Goal: Task Accomplishment & Management: Use online tool/utility

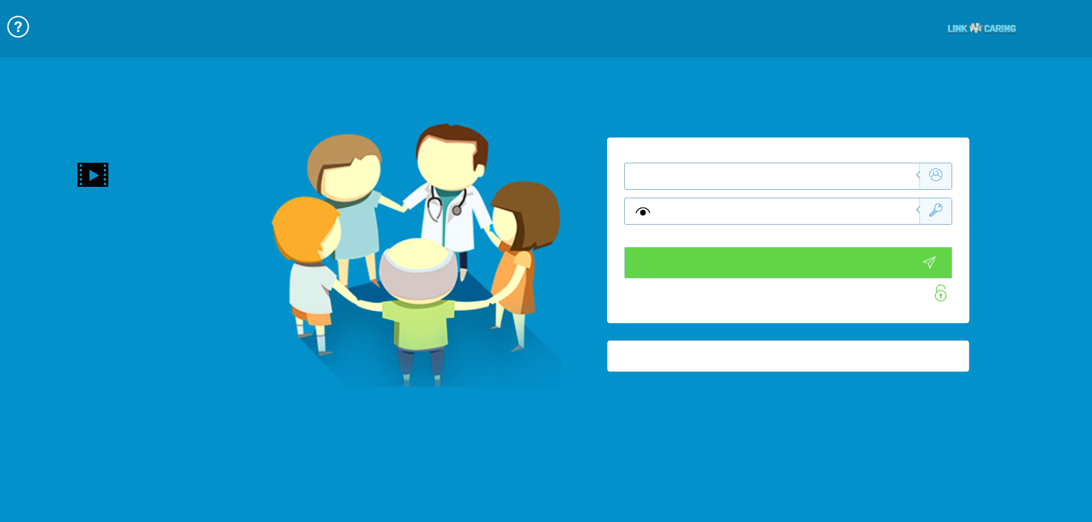
type input "התחבר עכשיו"
type input "עדיין לא? צור חשבון!"
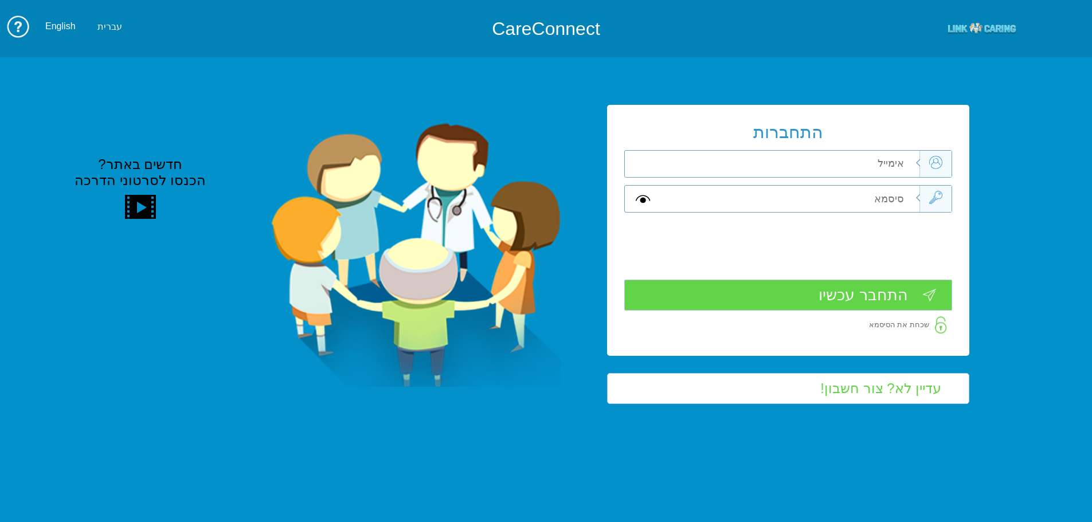
click at [712, 162] on input "text" at bounding box center [790, 164] width 258 height 26
click at [881, 159] on input "text" at bounding box center [790, 164] width 258 height 26
type input "ה"
type input "[EMAIL_ADDRESS][DOMAIN_NAME]"
click at [897, 191] on input "text" at bounding box center [790, 199] width 258 height 26
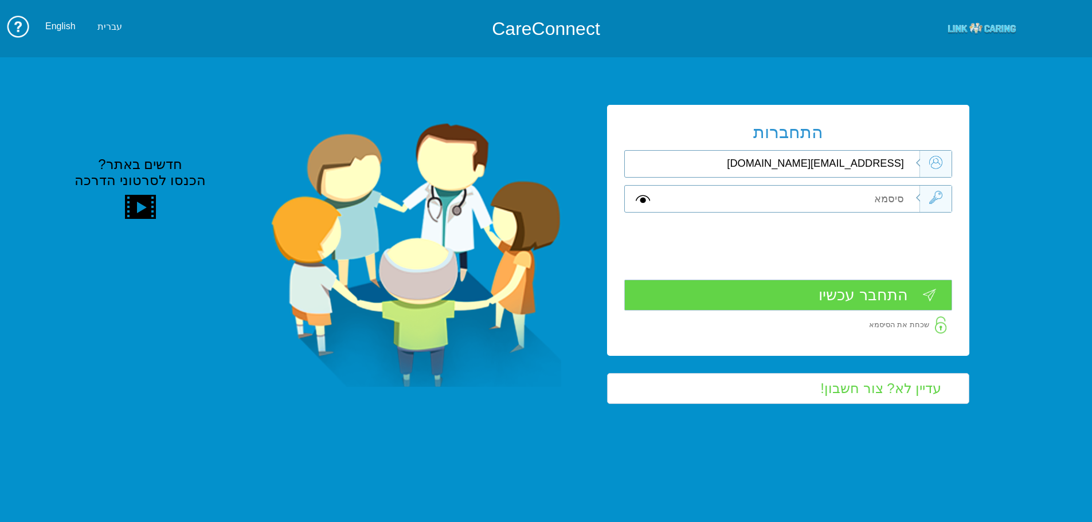
type input "ה"
click at [891, 305] on input "התחבר עכשיו" at bounding box center [788, 295] width 328 height 32
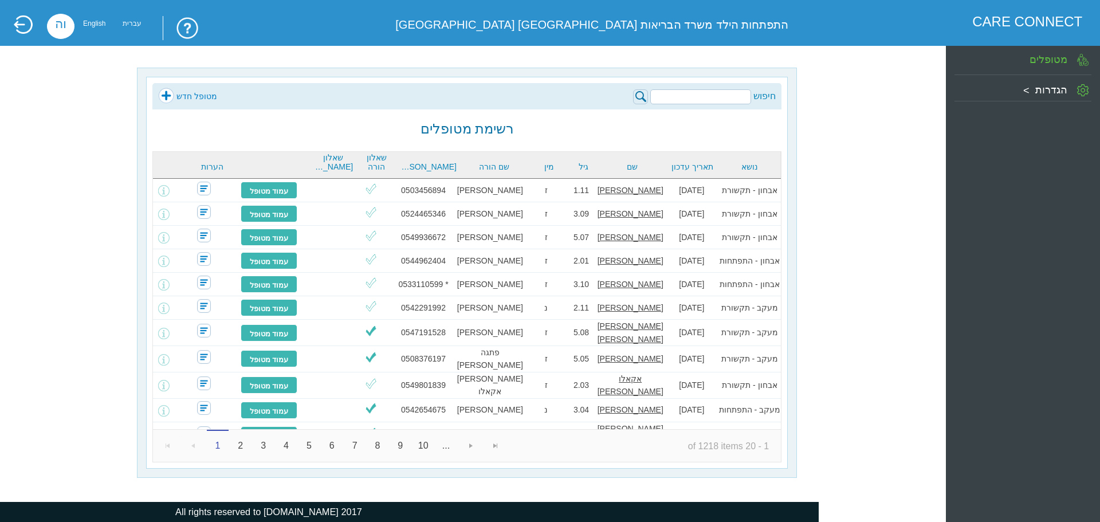
click at [736, 92] on input "search" at bounding box center [700, 96] width 101 height 15
type input "0542244670"
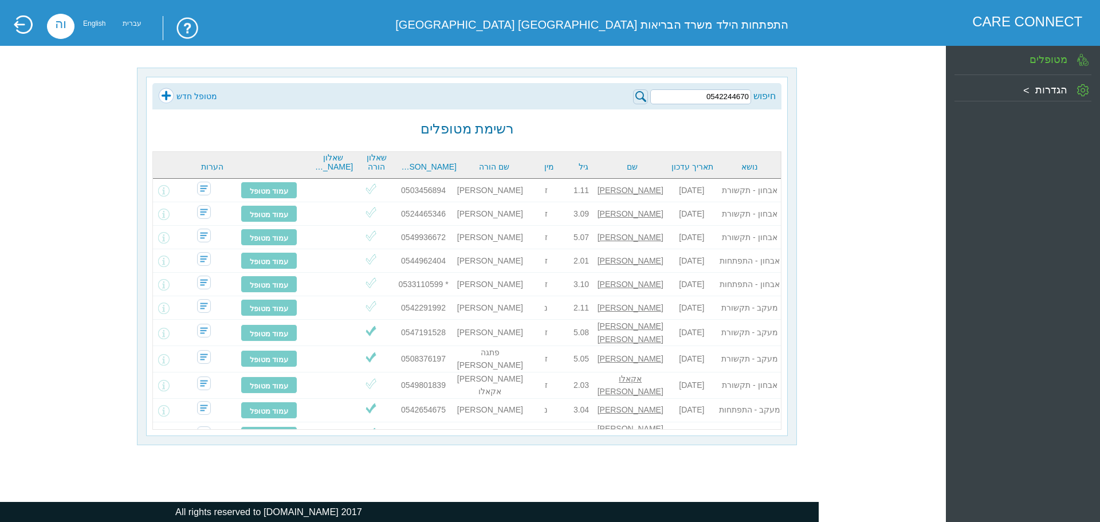
click at [640, 95] on img at bounding box center [640, 96] width 15 height 15
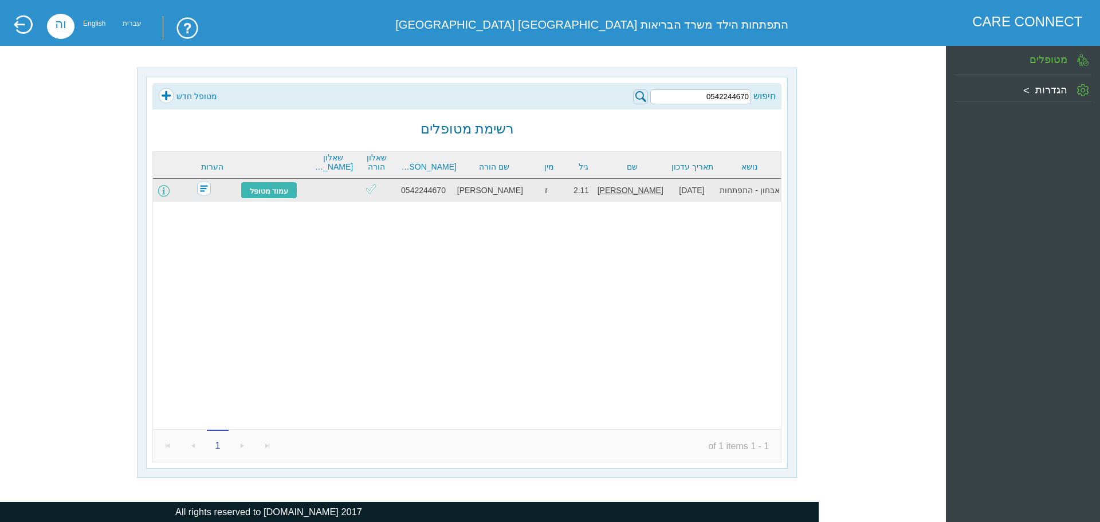
click at [170, 190] on span at bounding box center [163, 190] width 11 height 11
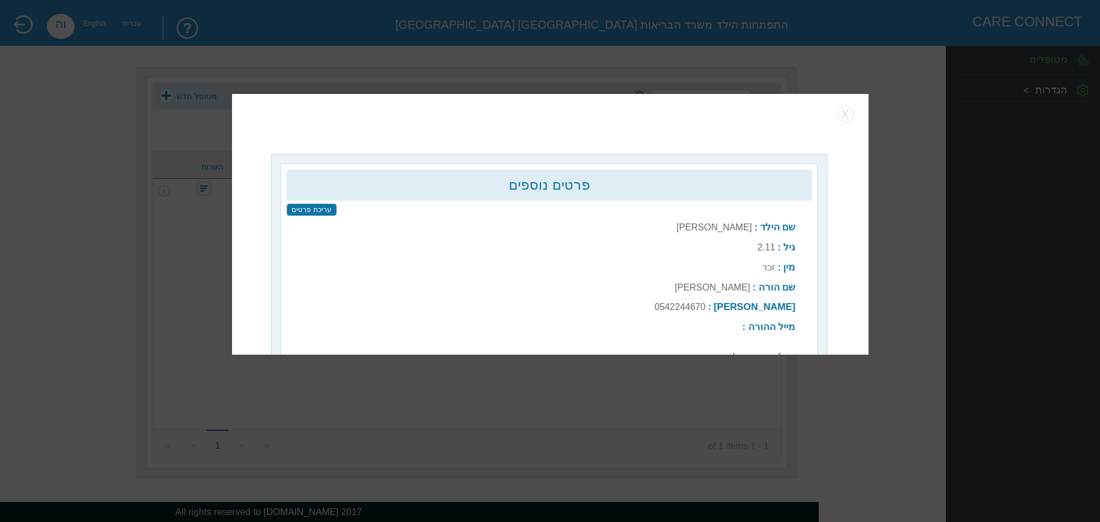
type input "שלח שוב"
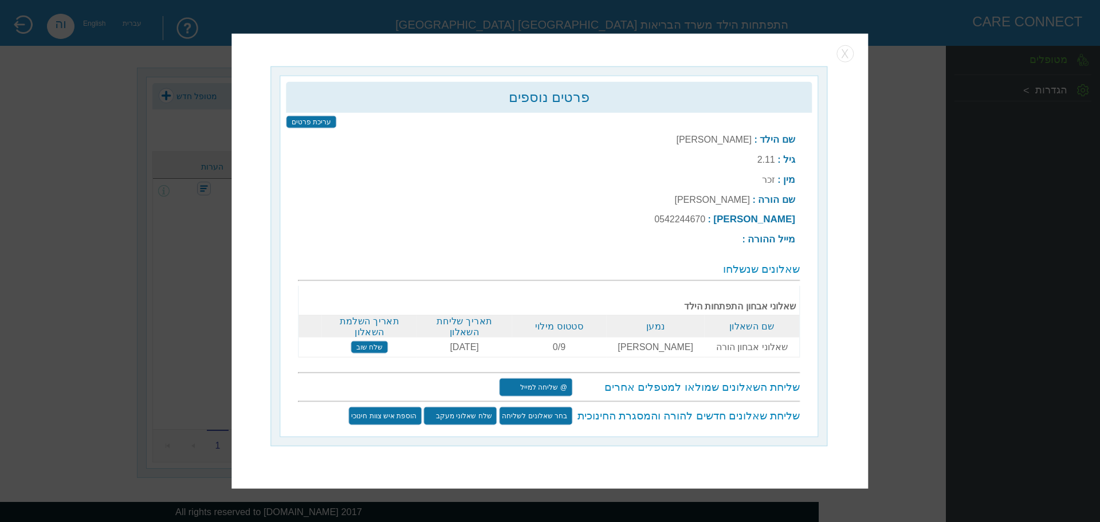
click at [382, 344] on input "שלח שוב" at bounding box center [369, 346] width 37 height 13
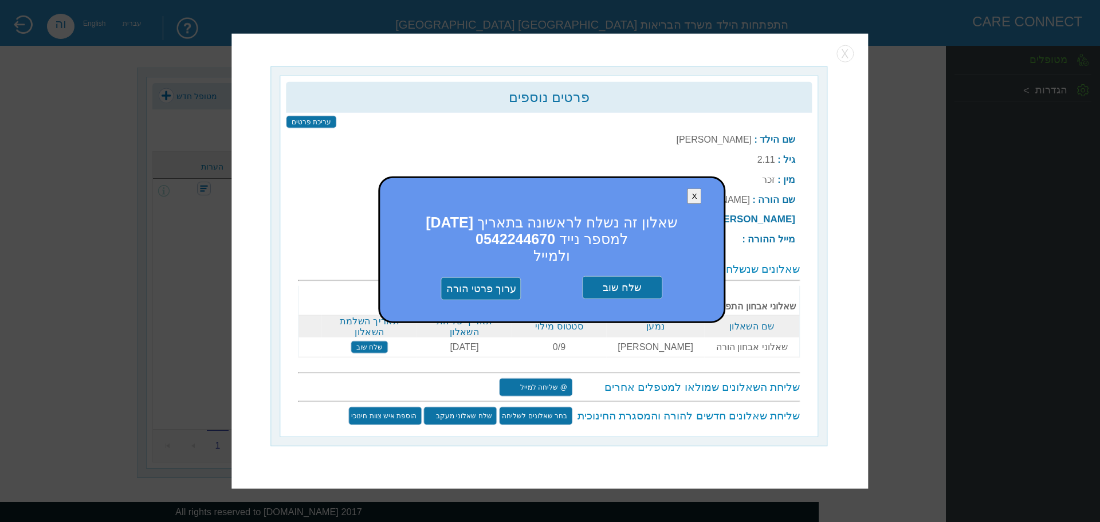
click at [626, 282] on input "שלח שוב" at bounding box center [622, 287] width 80 height 23
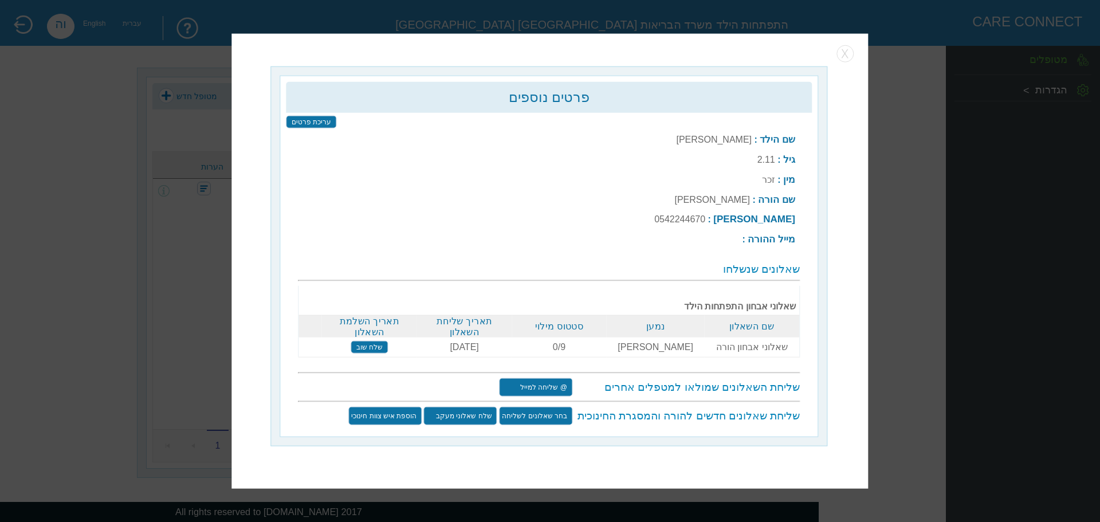
click at [366, 343] on input "שלח שוב" at bounding box center [369, 346] width 37 height 13
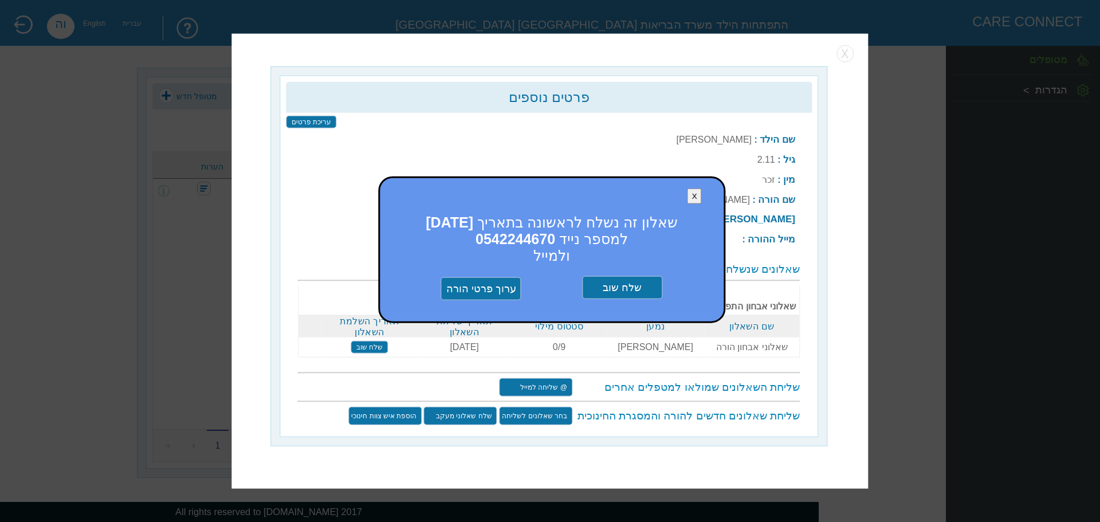
click at [695, 199] on button "X" at bounding box center [695, 196] width 14 height 15
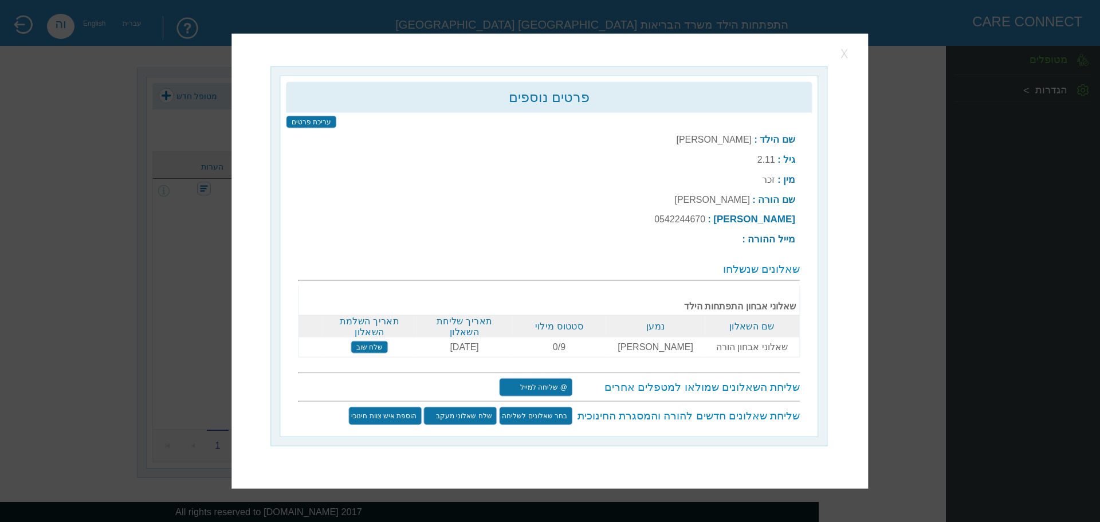
click at [848, 57] on button "button" at bounding box center [845, 53] width 17 height 17
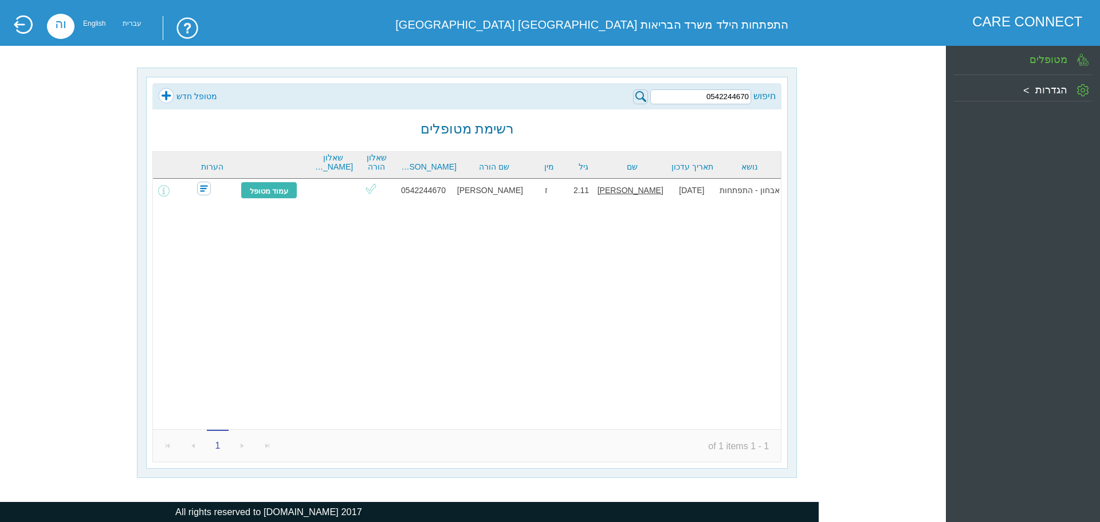
drag, startPoint x: 699, startPoint y: 99, endPoint x: 912, endPoint y: 101, distance: 213.2
click at [912, 101] on div "חיפוש 0542244670 מטופל חדש רשימת מטופלים נושא תאריך עדכון שם גיל מין שם הורה טל…" at bounding box center [467, 273] width 891 height 410
type input "0504996199"
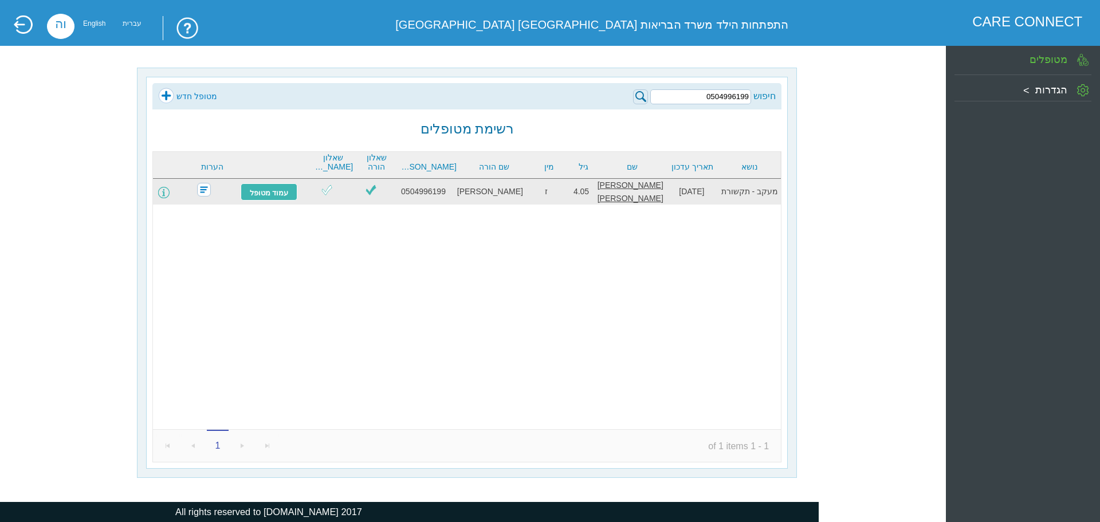
click at [170, 191] on span at bounding box center [163, 192] width 11 height 11
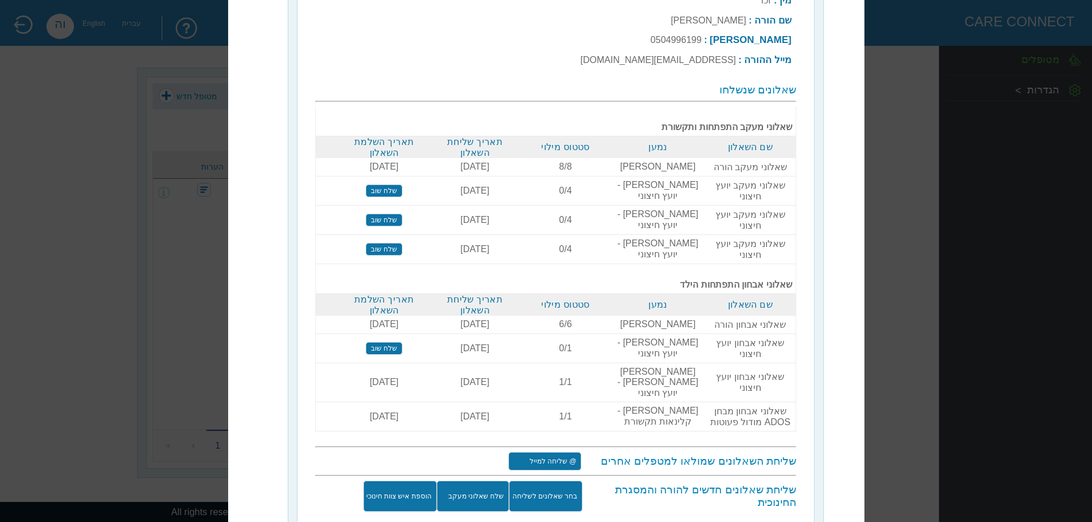
scroll to position [156, 0]
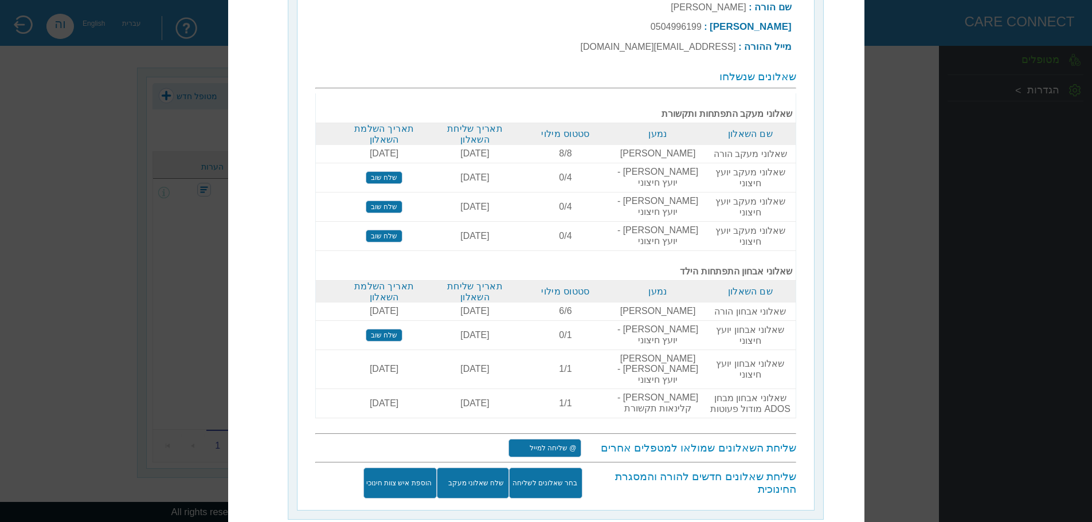
click at [559, 438] on input "@ שליחה למייל" at bounding box center [544, 447] width 73 height 18
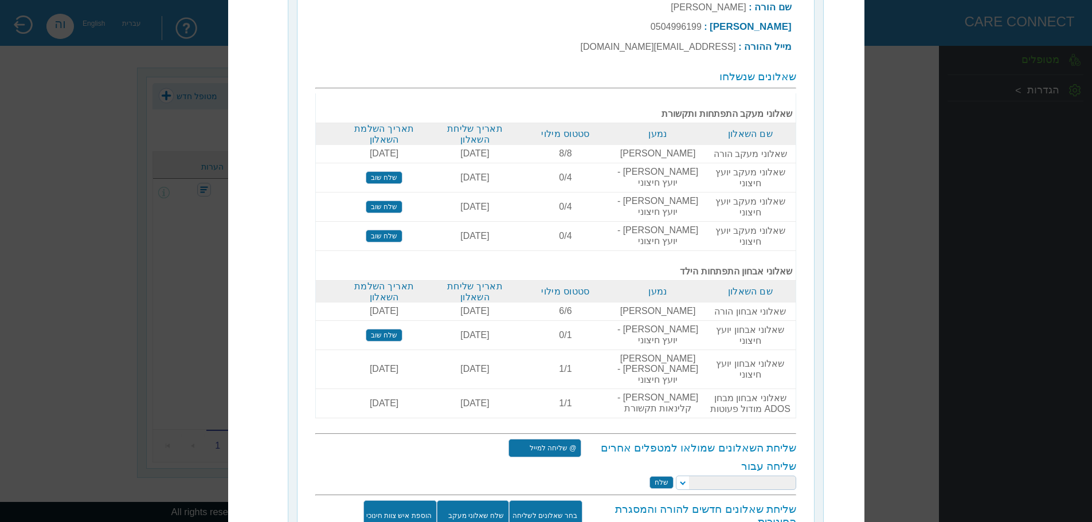
click at [685, 475] on select at bounding box center [736, 482] width 120 height 14
click at [684, 475] on select at bounding box center [736, 482] width 120 height 14
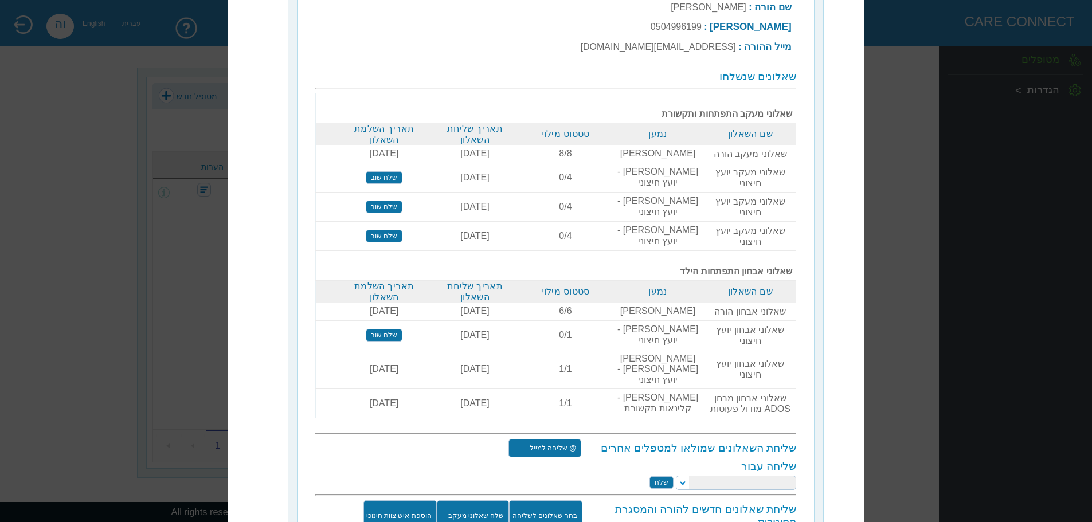
click at [684, 475] on select at bounding box center [736, 482] width 120 height 14
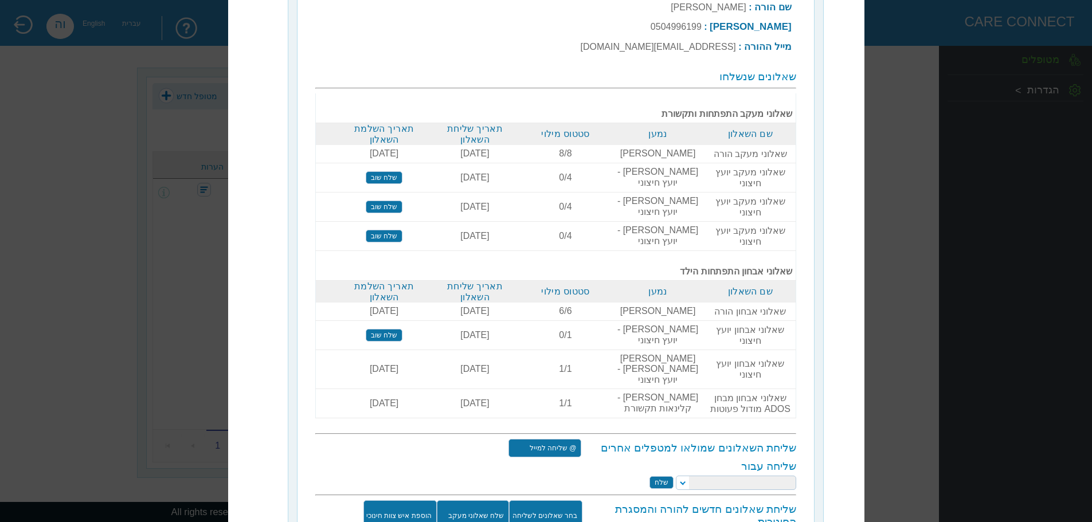
click at [707, 475] on select at bounding box center [736, 482] width 120 height 14
click at [685, 475] on select at bounding box center [736, 482] width 120 height 14
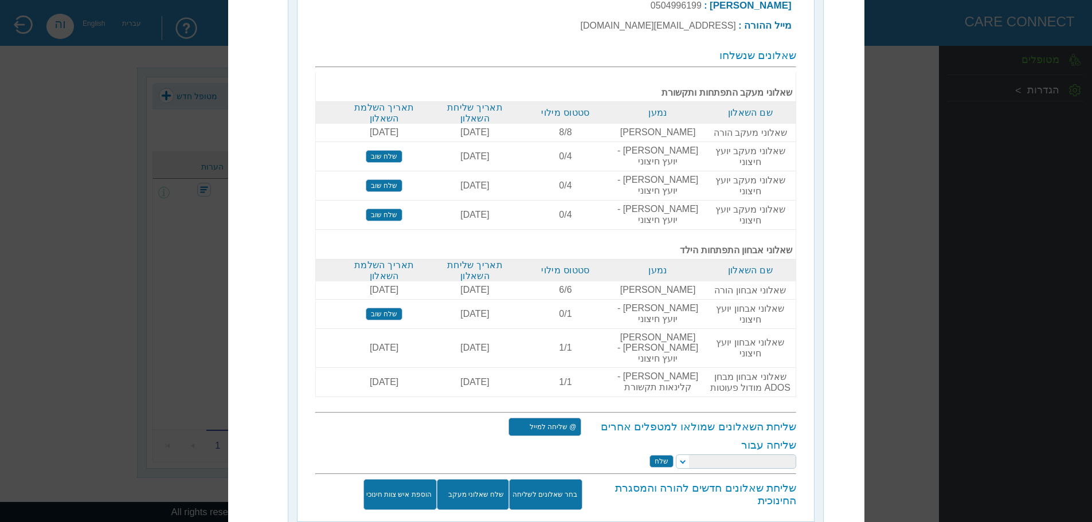
scroll to position [189, 0]
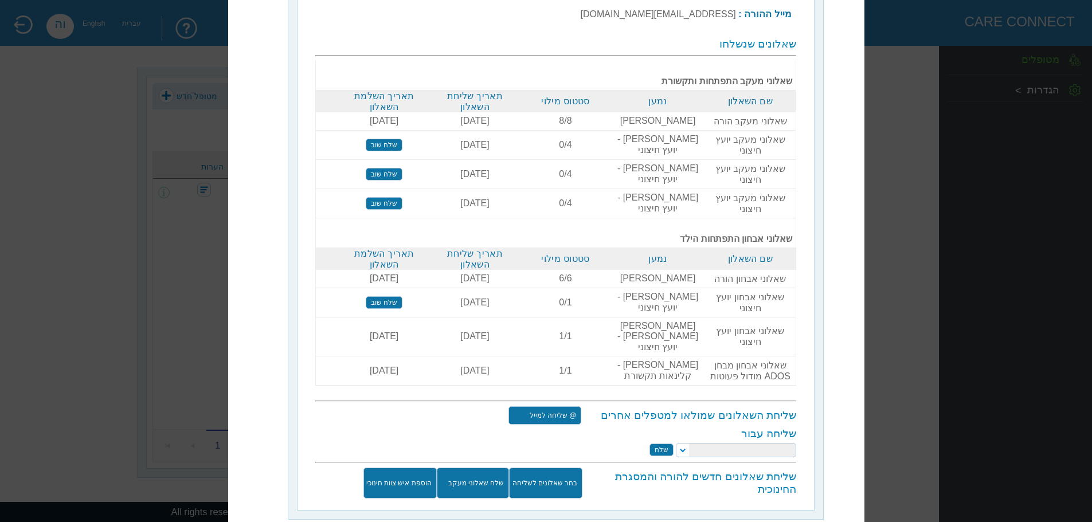
click at [687, 442] on select at bounding box center [736, 449] width 120 height 14
select select "[EMAIL_ADDRESS][DOMAIN_NAME]"
click at [677, 442] on select "הילה קרסנופולסקי יעל מאייר יאיר צדקה ורד מזרחי קרן מאייר לפידות טלי זק סמדר מוז…" at bounding box center [736, 449] width 120 height 14
click at [662, 444] on input "שלח" at bounding box center [661, 450] width 24 height 13
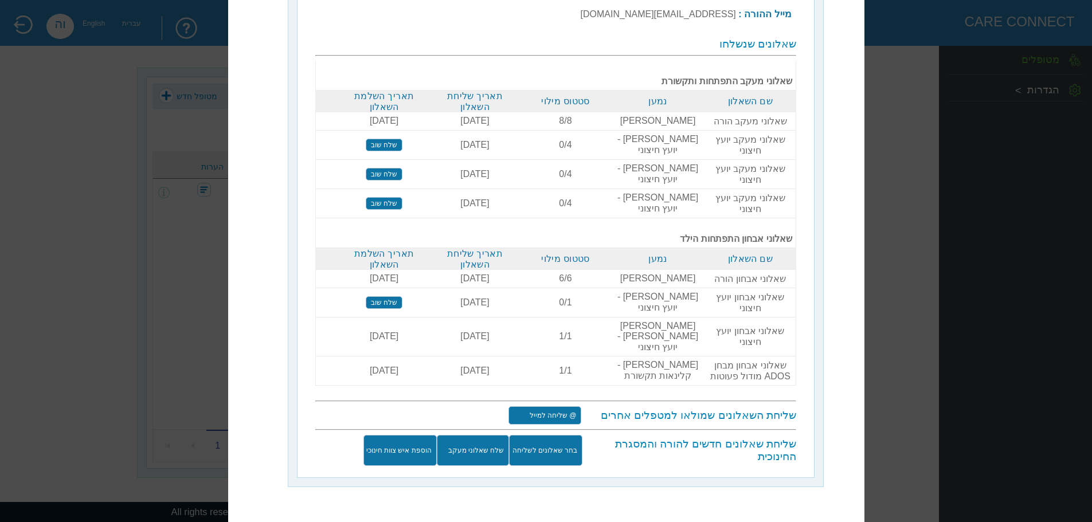
scroll to position [156, 0]
